Goal: Transaction & Acquisition: Purchase product/service

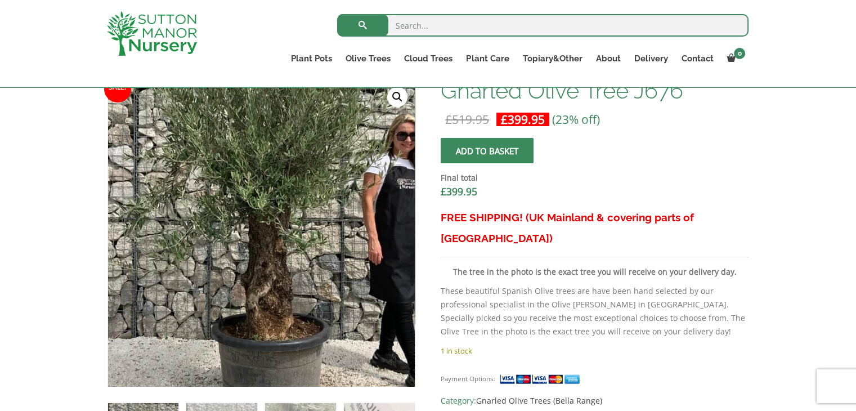
click at [286, 283] on img at bounding box center [246, 201] width 499 height 499
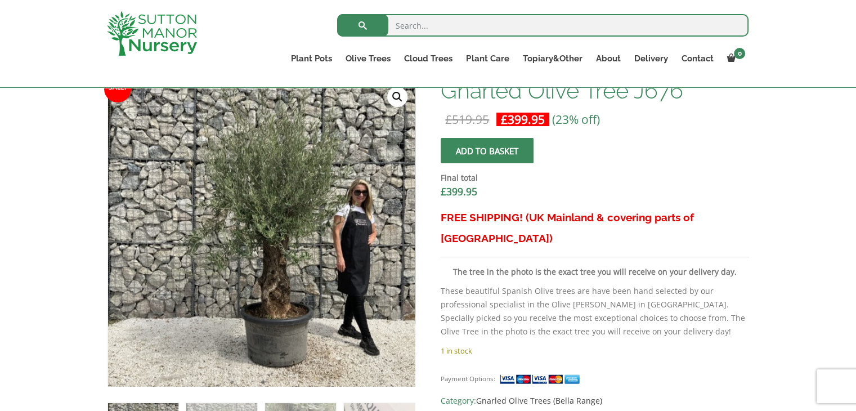
click at [396, 93] on link "🔍" at bounding box center [397, 97] width 20 height 20
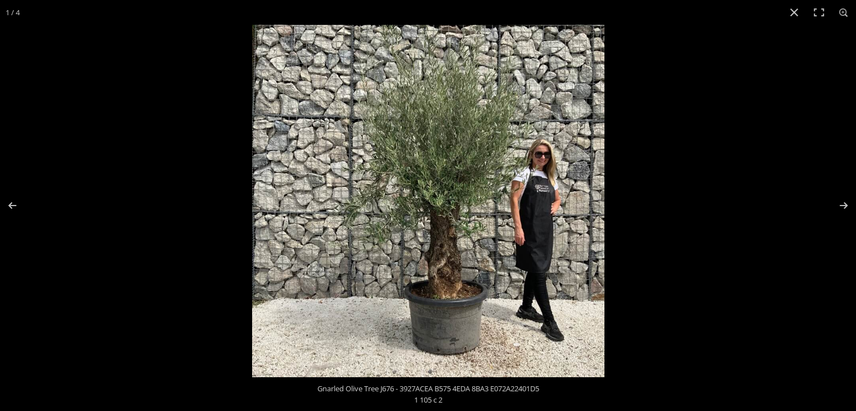
click at [436, 239] on img at bounding box center [428, 201] width 352 height 352
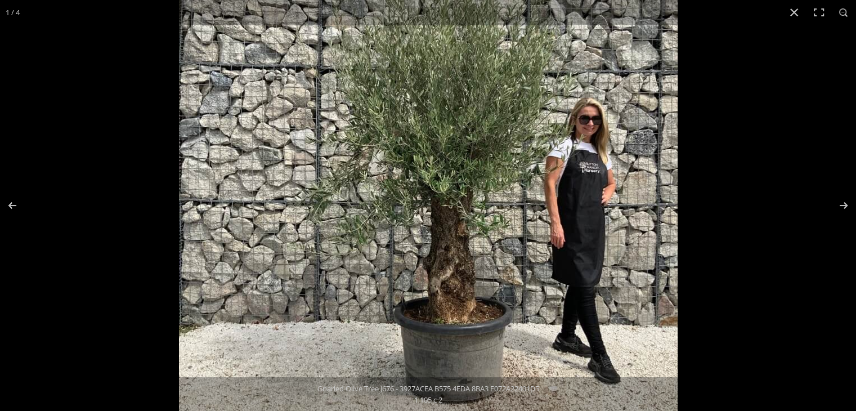
click at [436, 239] on img at bounding box center [428, 185] width 499 height 499
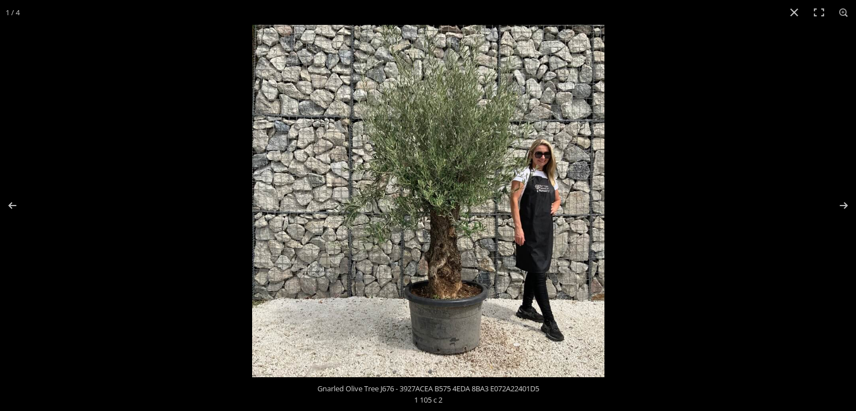
click at [436, 239] on img at bounding box center [428, 201] width 352 height 352
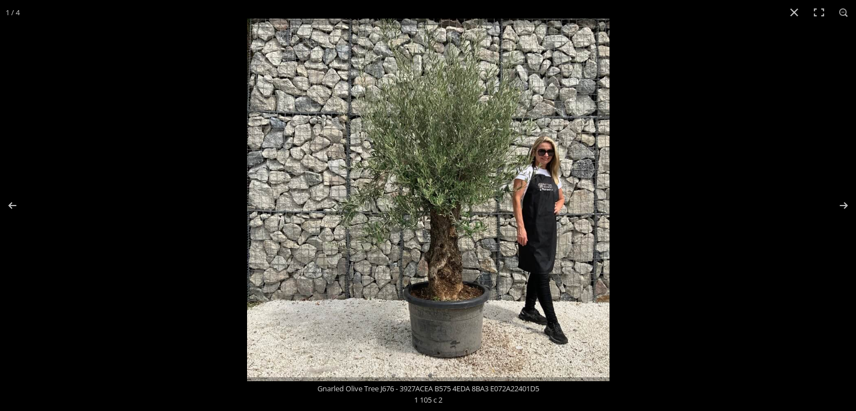
click at [436, 239] on img at bounding box center [428, 200] width 363 height 363
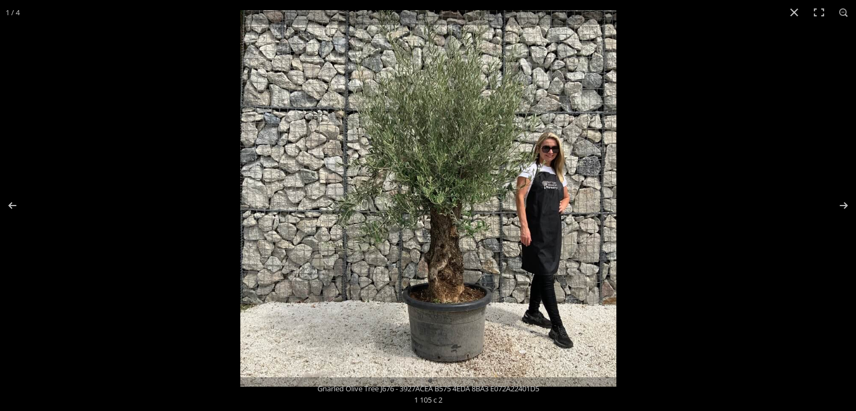
click at [436, 239] on img at bounding box center [428, 198] width 376 height 376
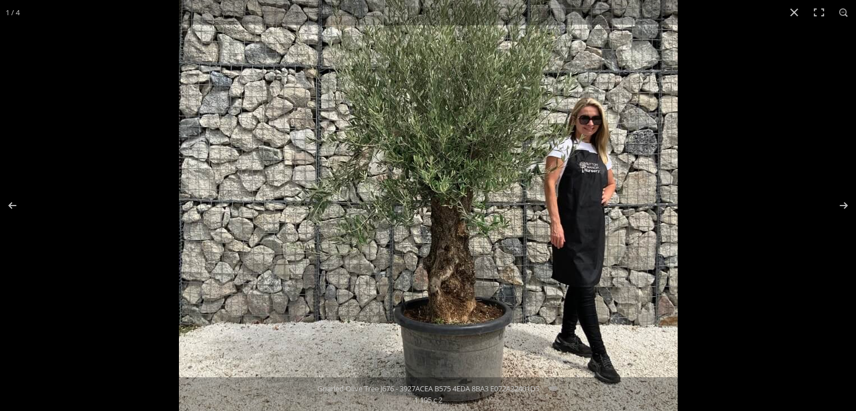
click at [436, 239] on img at bounding box center [428, 185] width 499 height 499
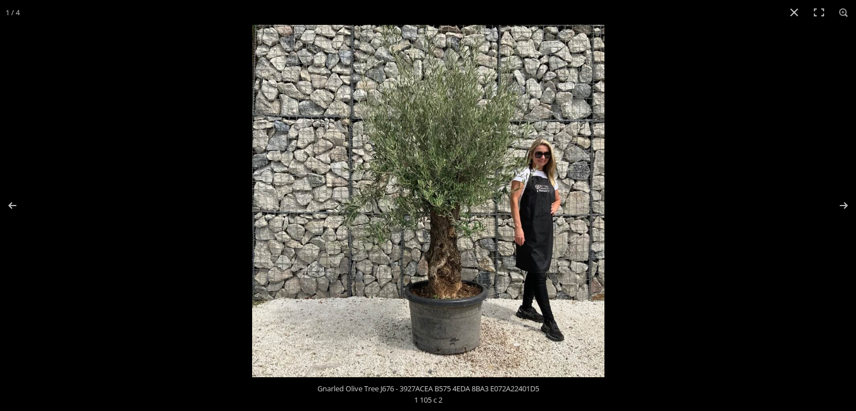
click at [468, 246] on img at bounding box center [428, 201] width 352 height 352
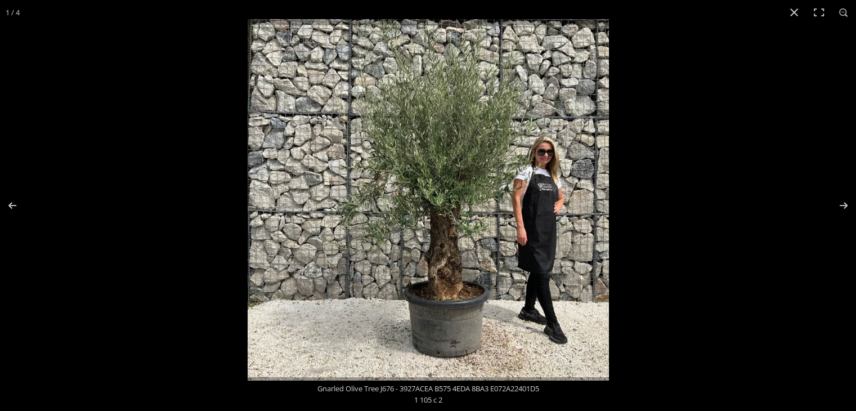
click at [468, 246] on img at bounding box center [428, 199] width 361 height 361
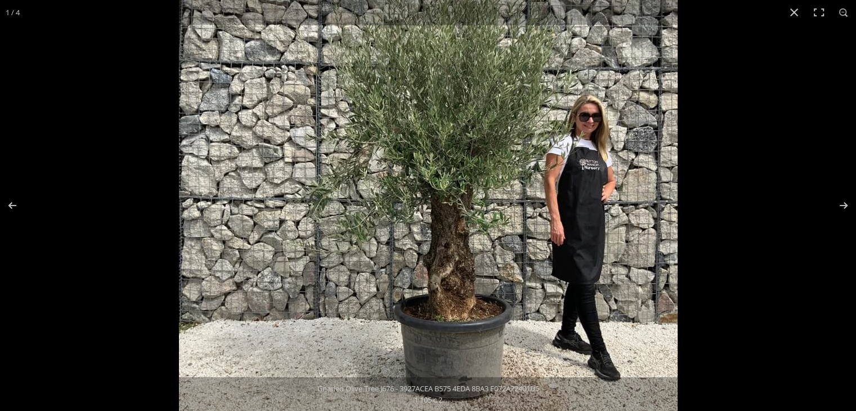
click at [468, 246] on img at bounding box center [428, 182] width 499 height 499
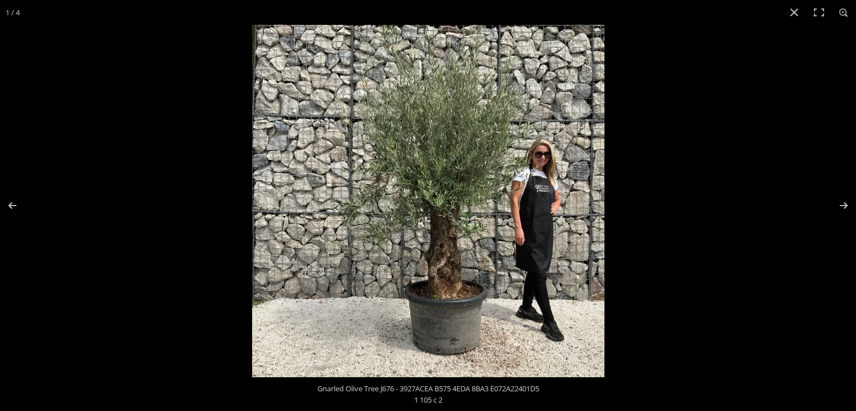
click at [468, 246] on img at bounding box center [428, 201] width 352 height 352
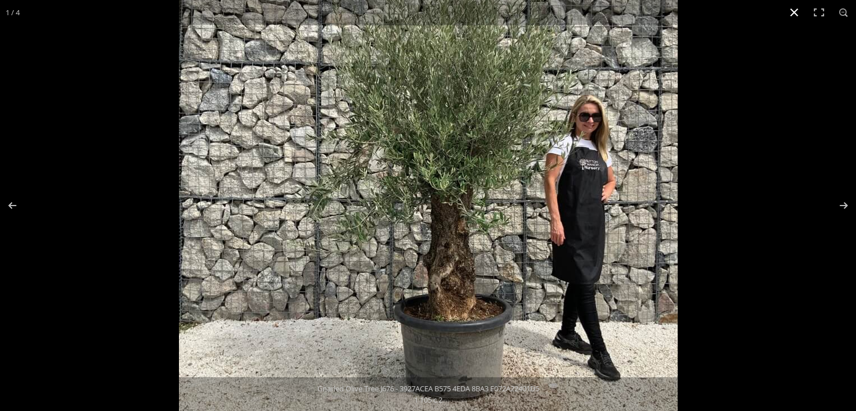
click at [787, 7] on button "Close (Esc)" at bounding box center [794, 12] width 25 height 25
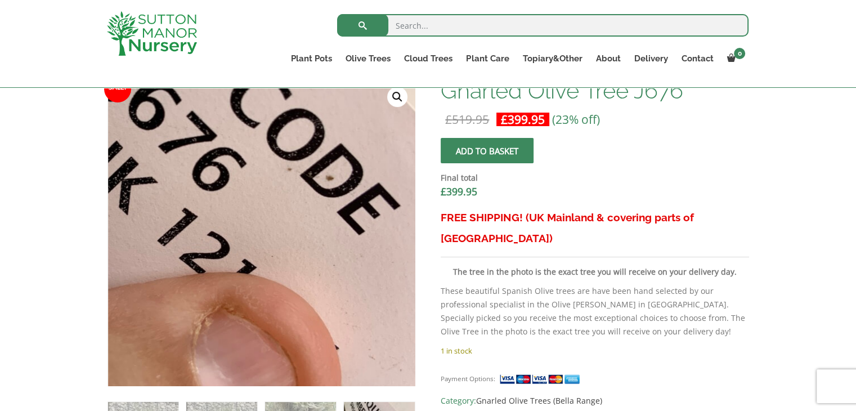
drag, startPoint x: 380, startPoint y: 404, endPoint x: 451, endPoint y: 186, distance: 228.8
